Goal: Check status: Check status

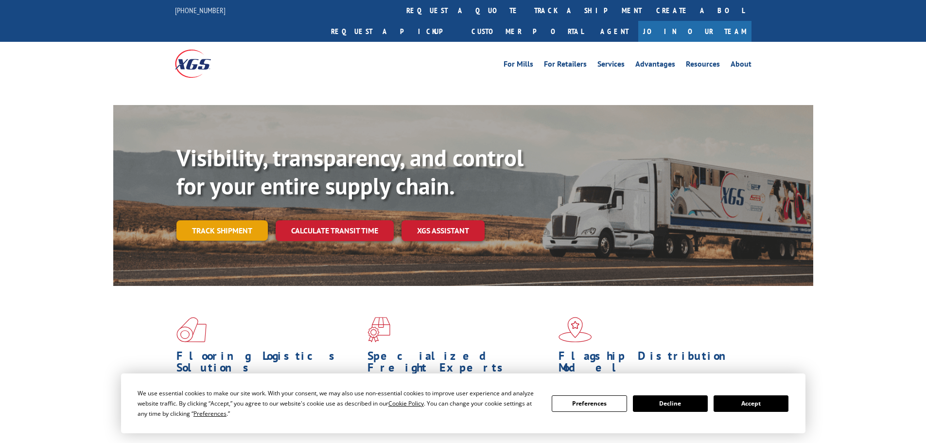
click at [228, 220] on link "Track shipment" at bounding box center [222, 230] width 91 height 20
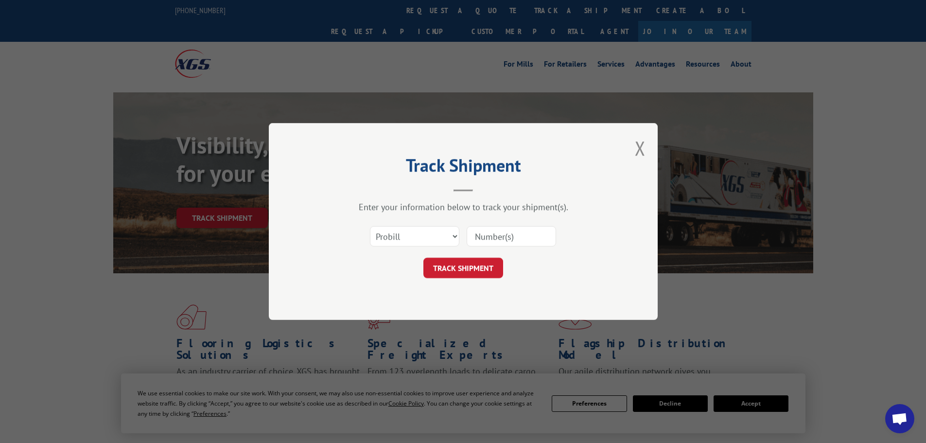
click at [509, 237] on input at bounding box center [511, 236] width 89 height 20
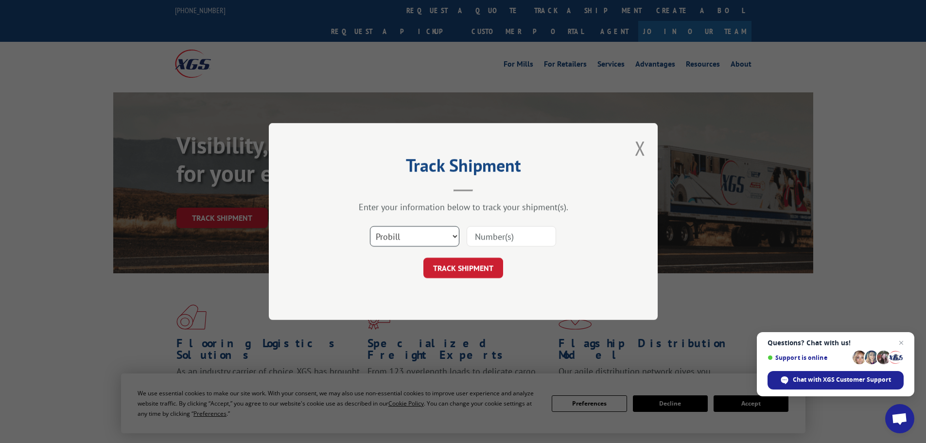
click at [450, 231] on select "Select category... Probill BOL PO" at bounding box center [414, 236] width 89 height 20
select select "bol"
click at [370, 226] on select "Select category... Probill BOL PO" at bounding box center [414, 236] width 89 height 20
paste input "6015909"
type input "6015909"
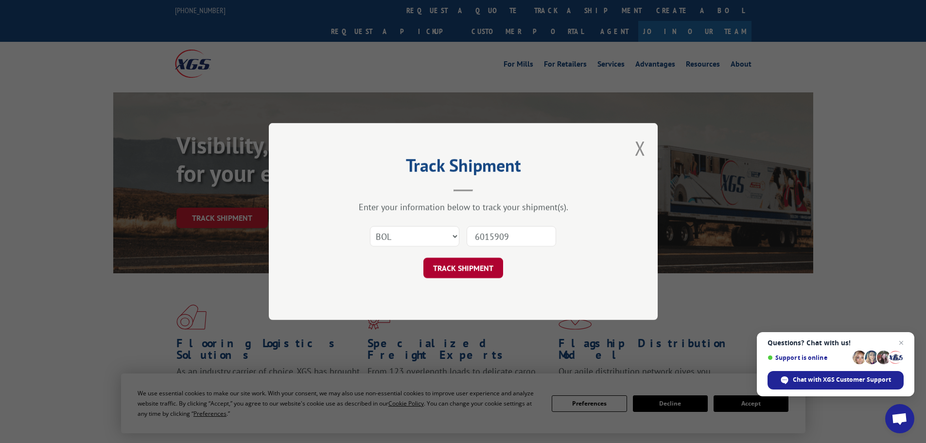
click at [460, 266] on button "TRACK SHIPMENT" at bounding box center [464, 268] width 80 height 20
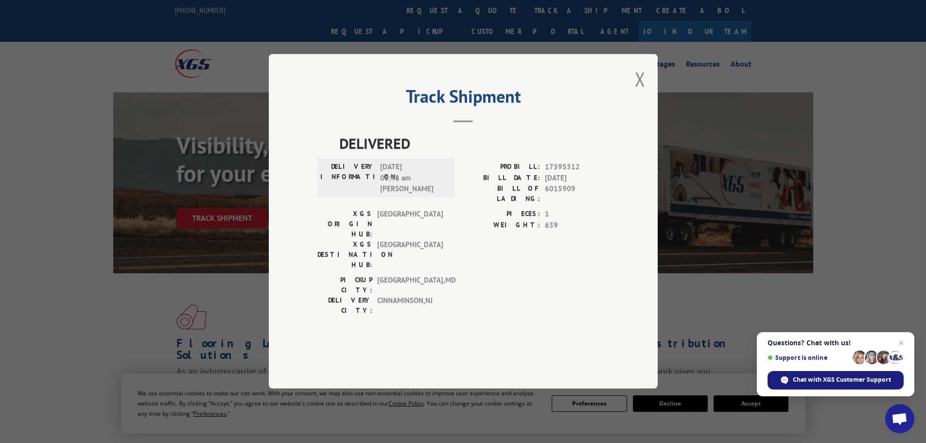
click at [822, 380] on span "Chat with XGS Customer Support" at bounding box center [842, 379] width 98 height 9
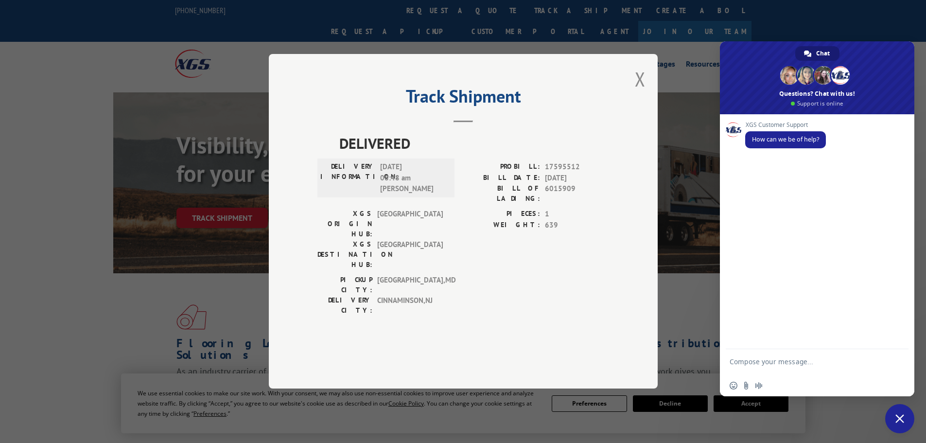
click at [808, 364] on textarea "Compose your message..." at bounding box center [807, 366] width 154 height 18
type textarea "we are trying to find out when BOL#6015909 would deliver to our installer in [G…"
click at [898, 361] on span "Send" at bounding box center [897, 361] width 7 height 7
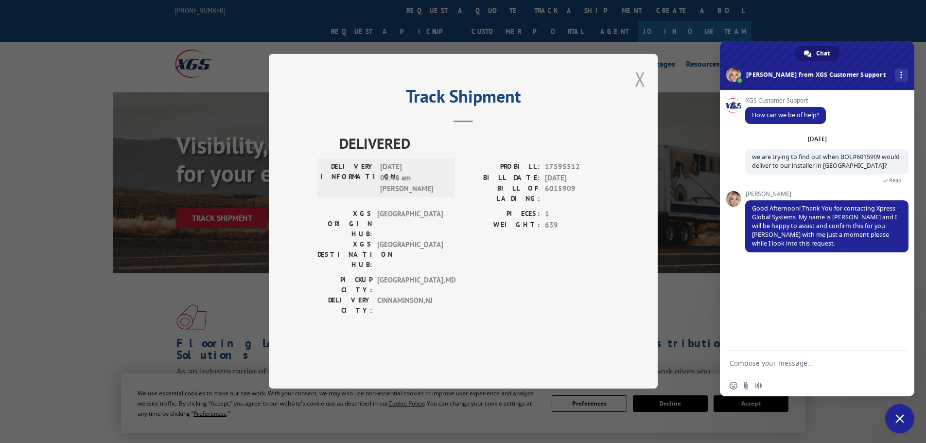
click at [639, 92] on button "Close modal" at bounding box center [640, 79] width 11 height 26
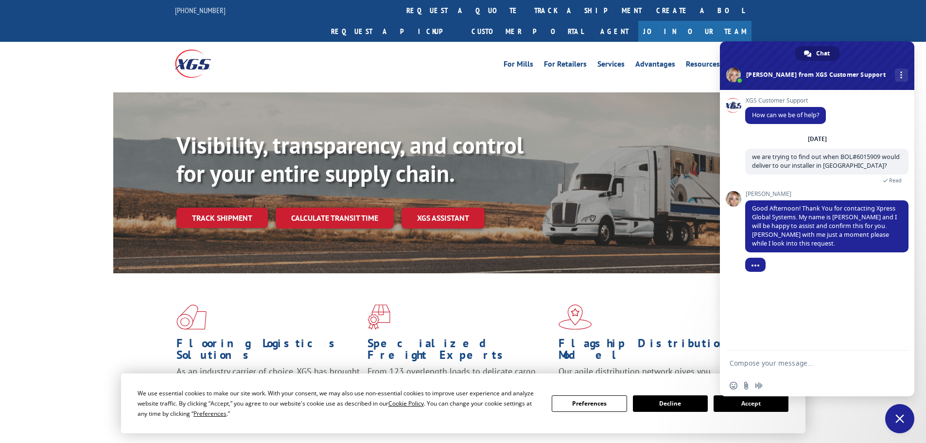
click at [681, 405] on button "Decline" at bounding box center [670, 403] width 75 height 17
